Goal: Navigation & Orientation: Go to known website

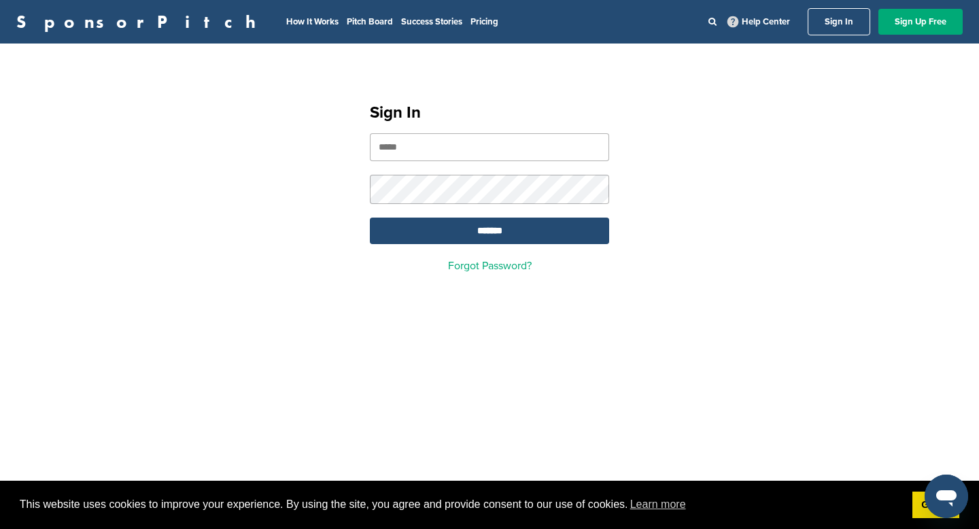
click at [844, 22] on link "Sign In" at bounding box center [839, 21] width 63 height 27
click at [939, 16] on link "Sign Up Free" at bounding box center [921, 22] width 84 height 26
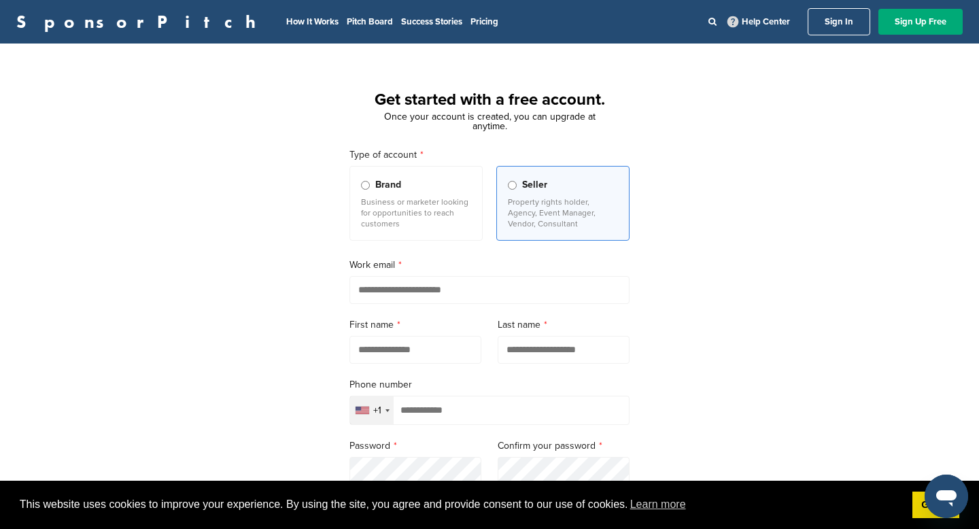
click at [61, 29] on link "SponsorPitch" at bounding box center [140, 22] width 248 height 18
